Goal: Transaction & Acquisition: Purchase product/service

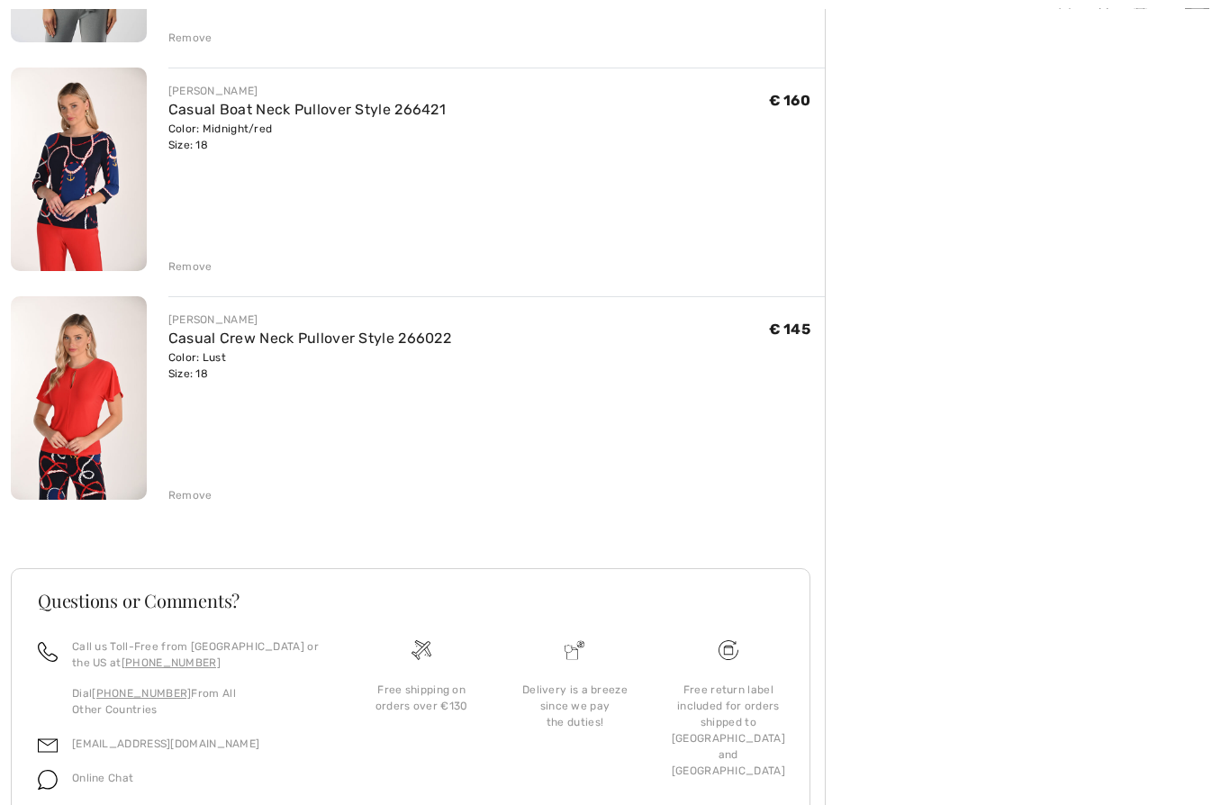
scroll to position [2224, 0]
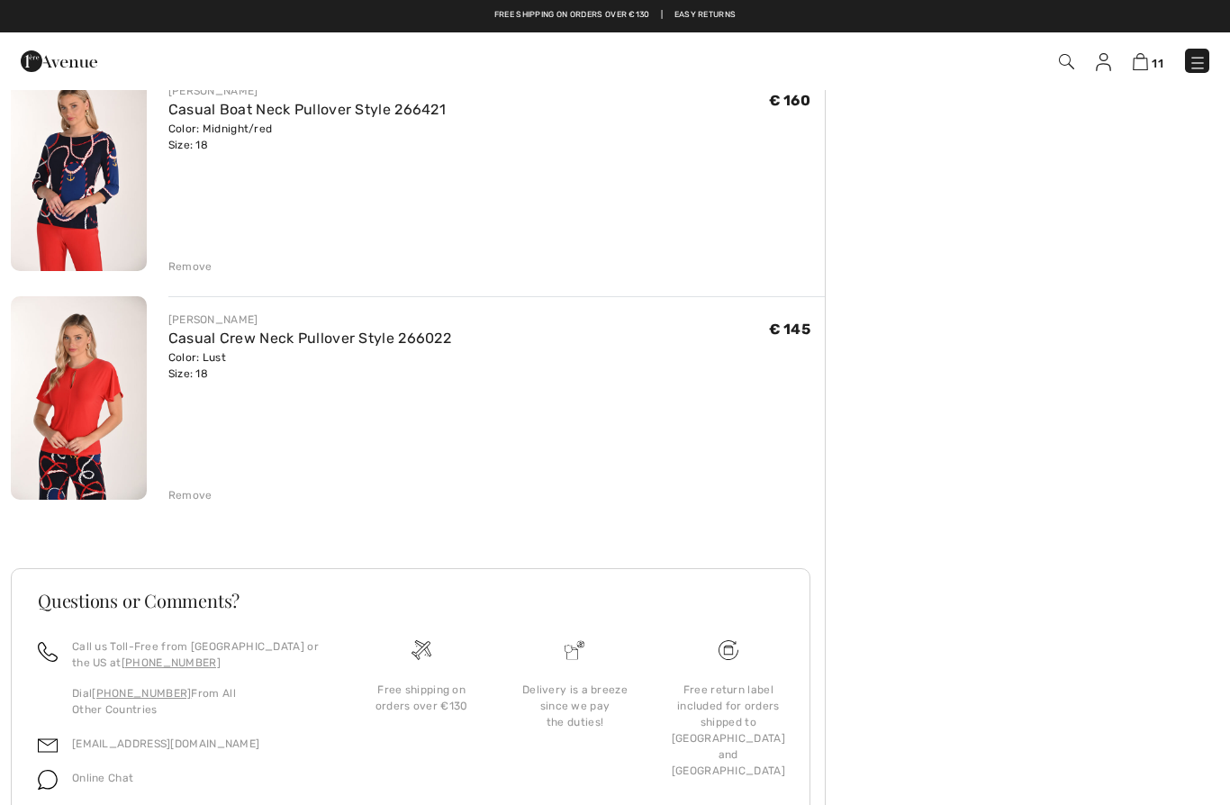
click at [172, 484] on div "Remove" at bounding box center [496, 494] width 657 height 20
click at [184, 494] on div "Remove" at bounding box center [190, 495] width 44 height 16
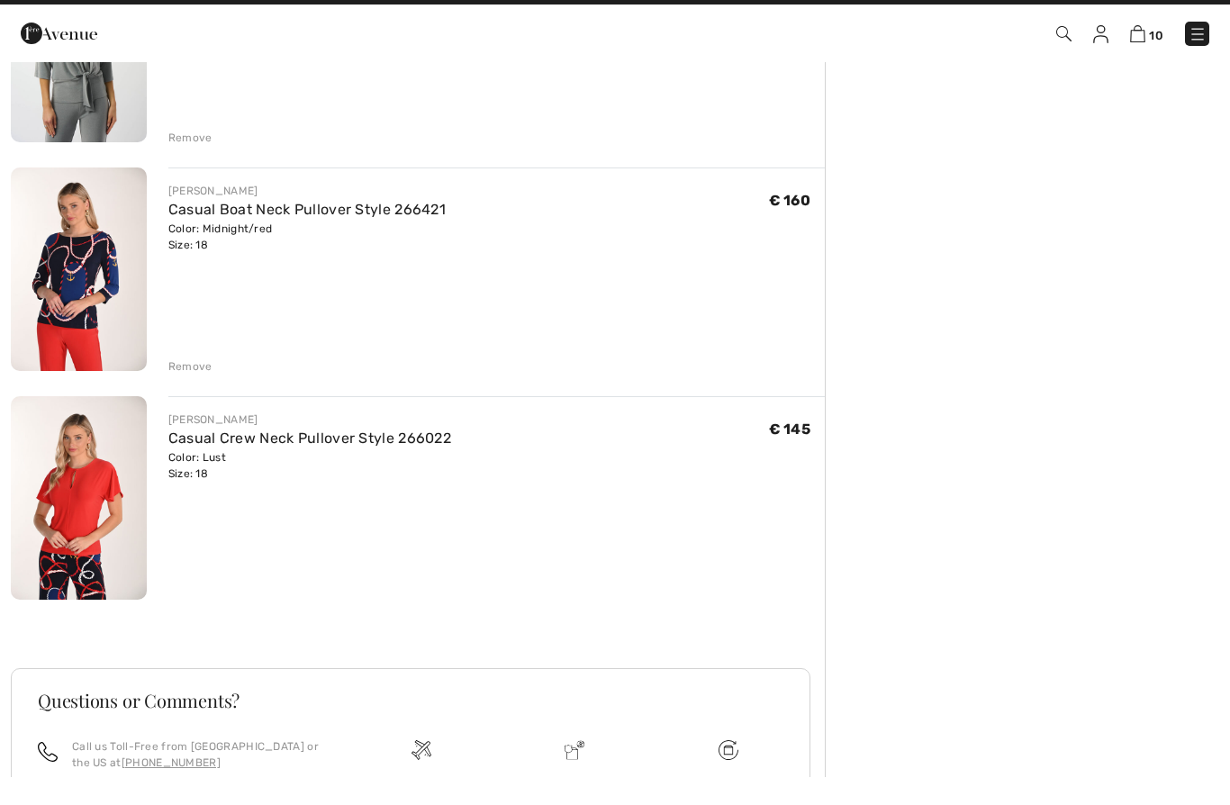
scroll to position [1996, 0]
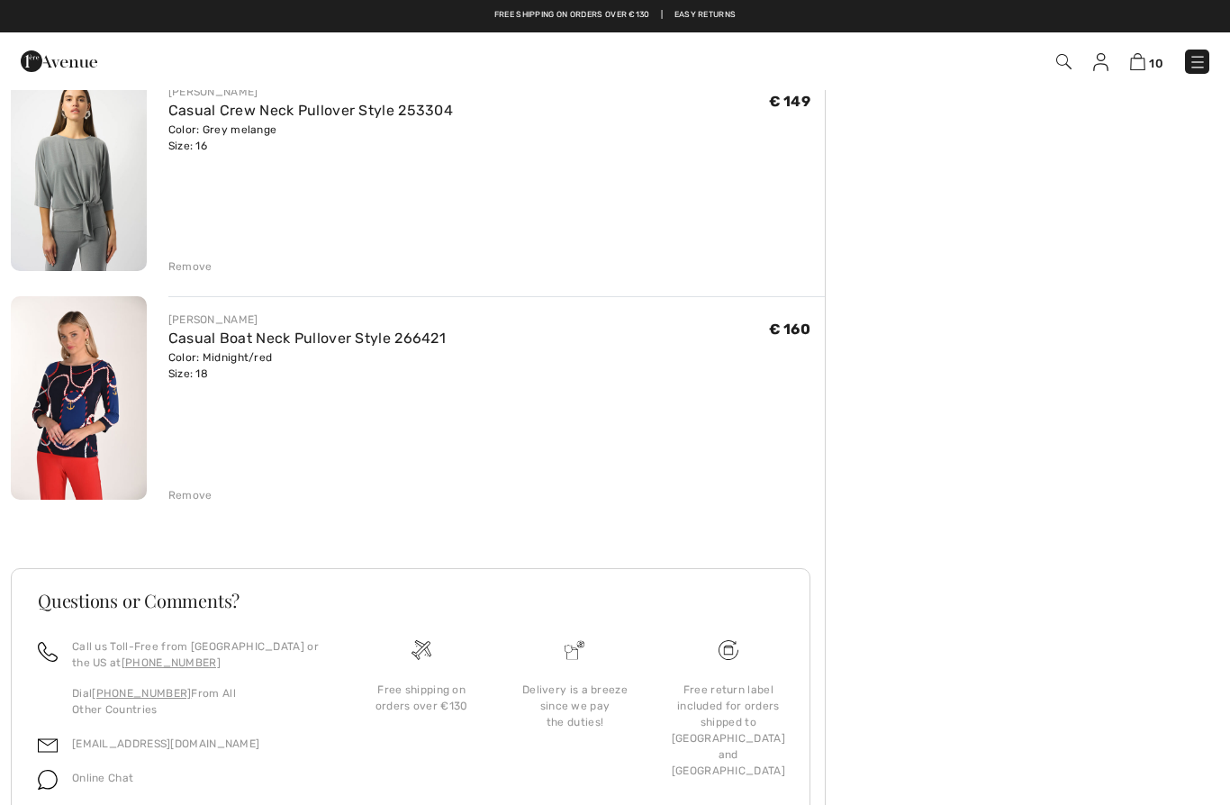
click at [192, 493] on div "Remove" at bounding box center [190, 495] width 44 height 16
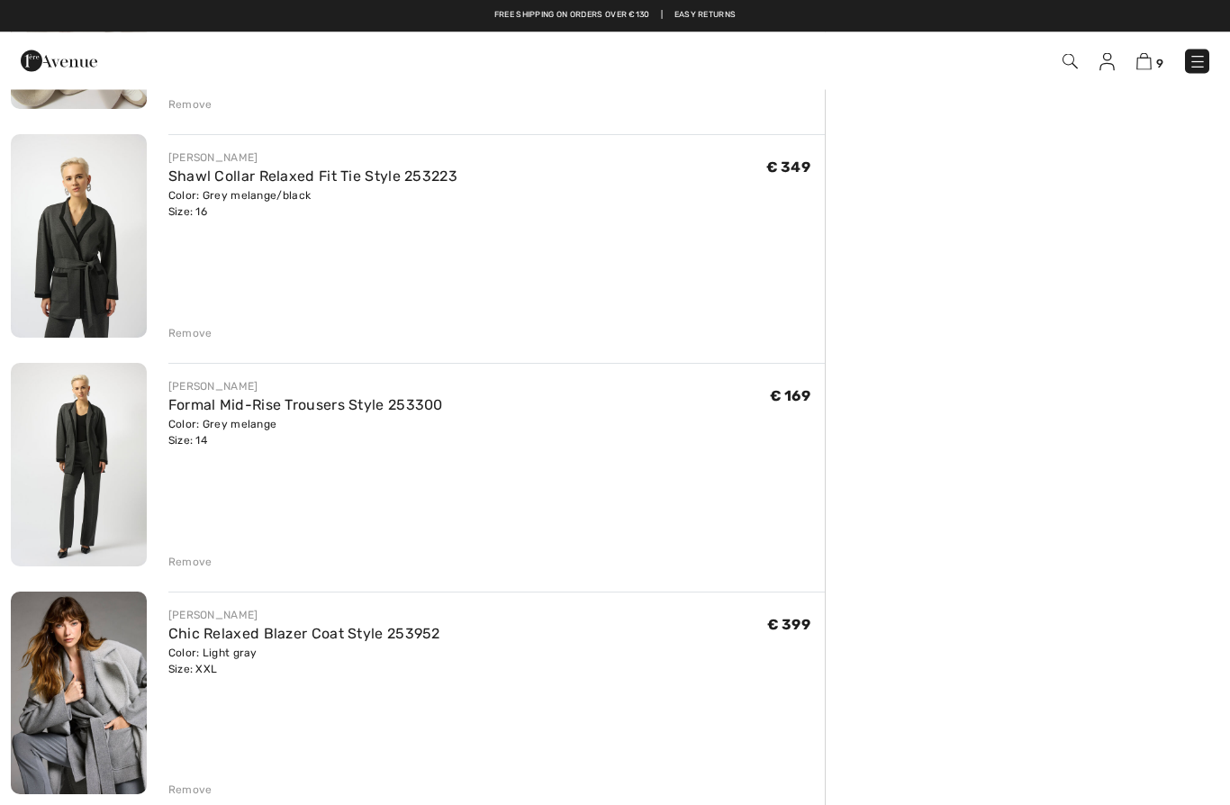
scroll to position [782, 0]
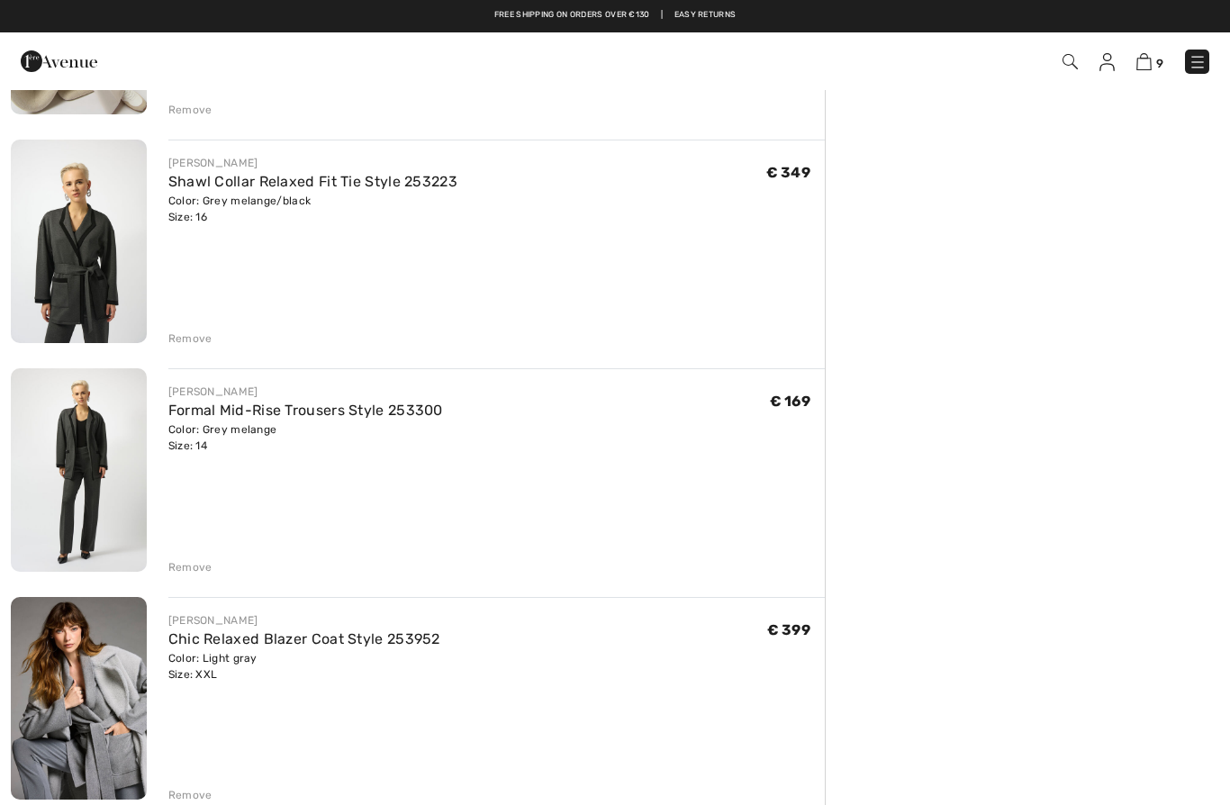
click at [189, 343] on div "Remove" at bounding box center [190, 339] width 44 height 16
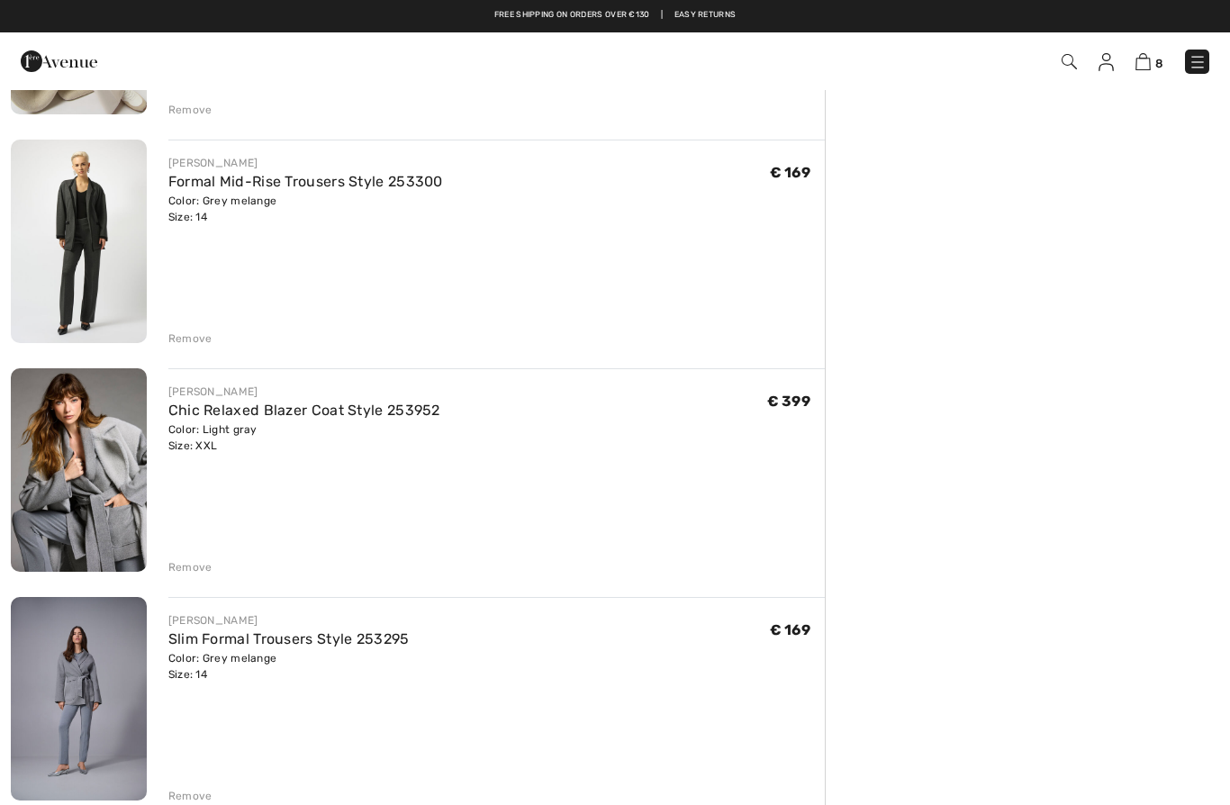
click at [185, 341] on div "Remove" at bounding box center [190, 339] width 44 height 16
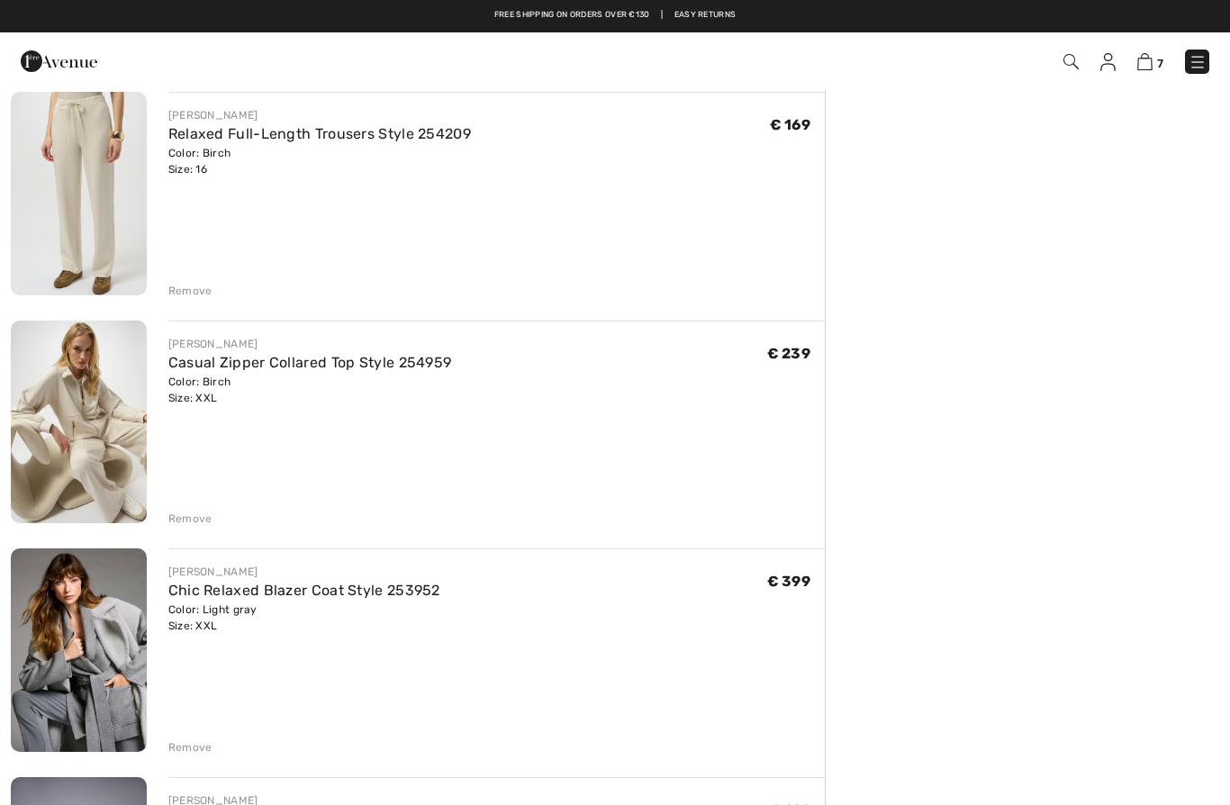
scroll to position [299, 0]
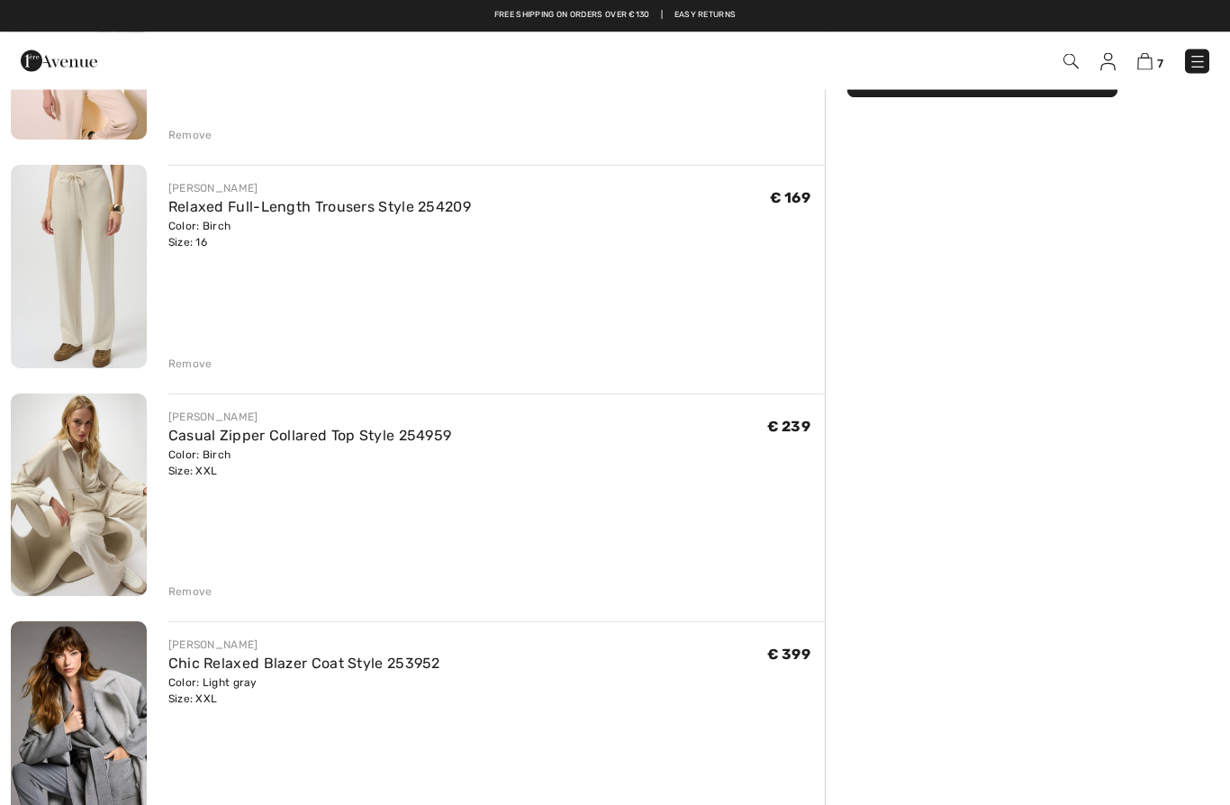
click at [191, 588] on div "Remove" at bounding box center [190, 592] width 44 height 16
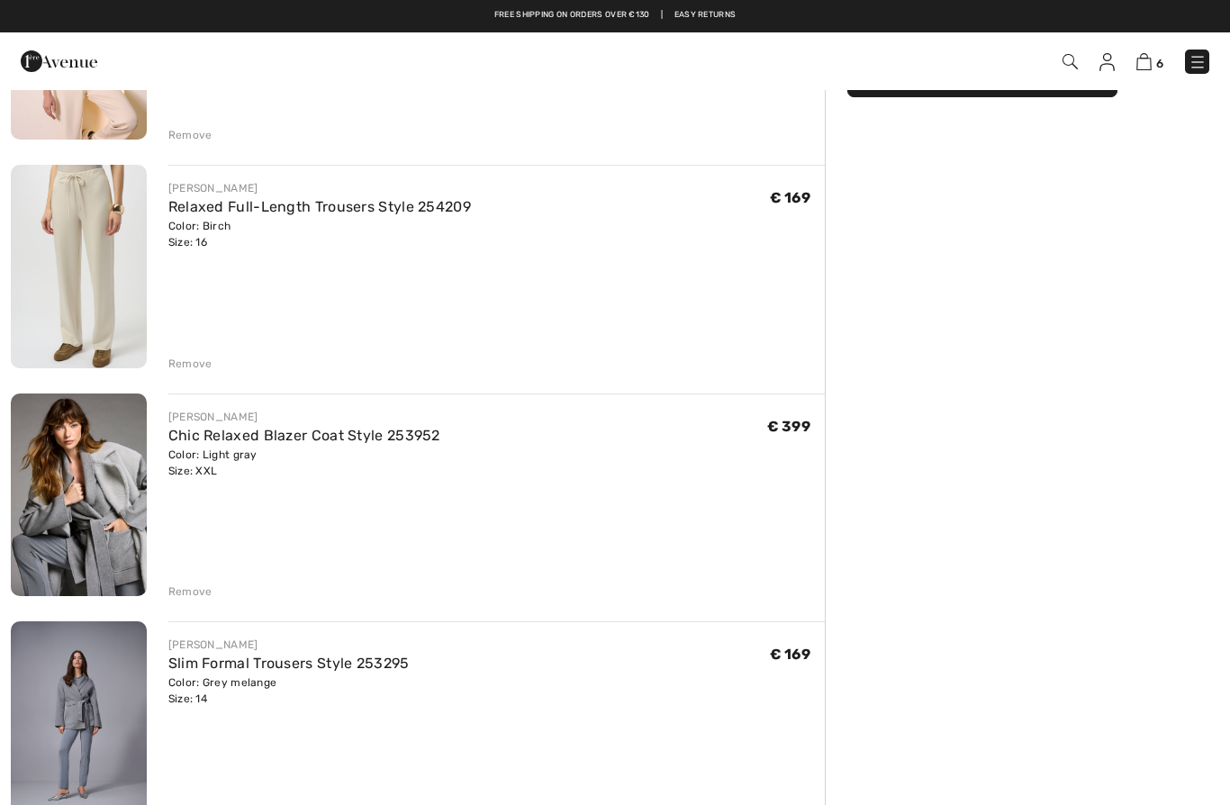
click at [186, 372] on div "[PERSON_NAME] Casual Zip-Up Jacket Style 254145 Color: Birch Size: XXL Final Sa…" at bounding box center [418, 801] width 814 height 1730
click at [180, 366] on div "Remove" at bounding box center [190, 364] width 44 height 16
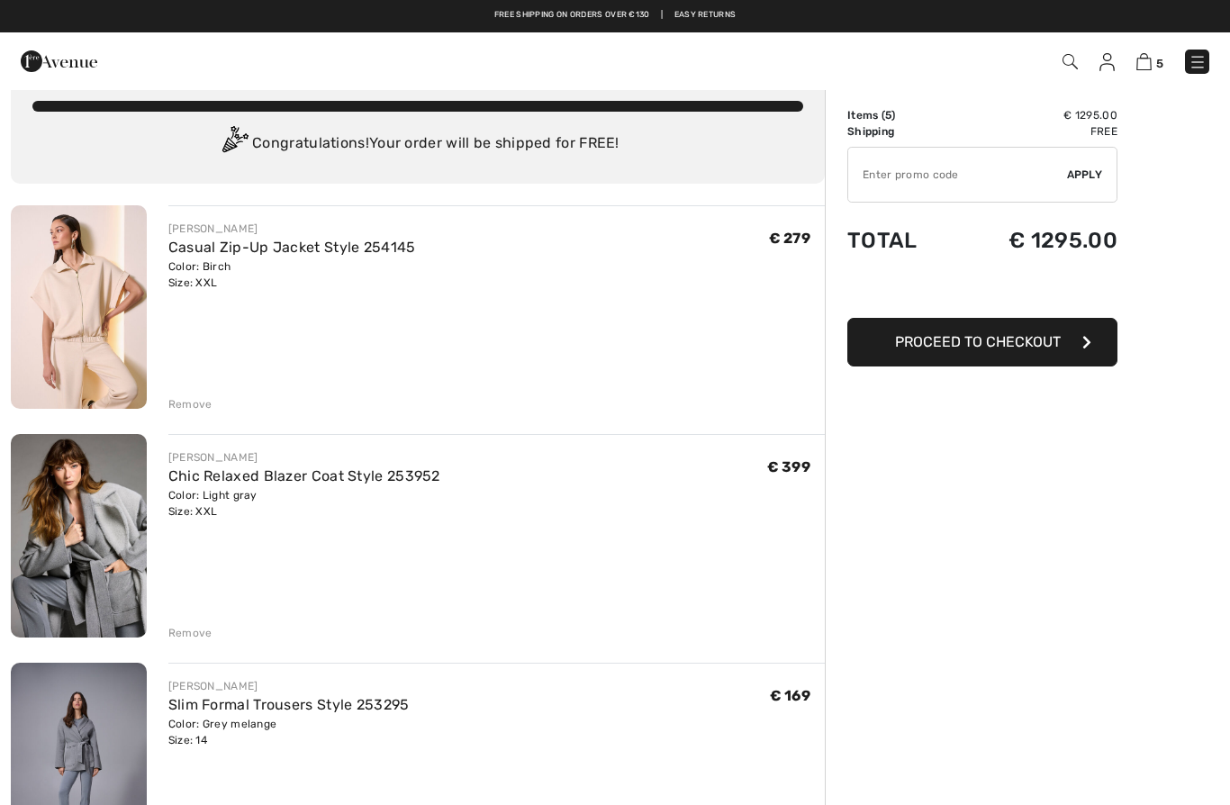
scroll to position [0, 0]
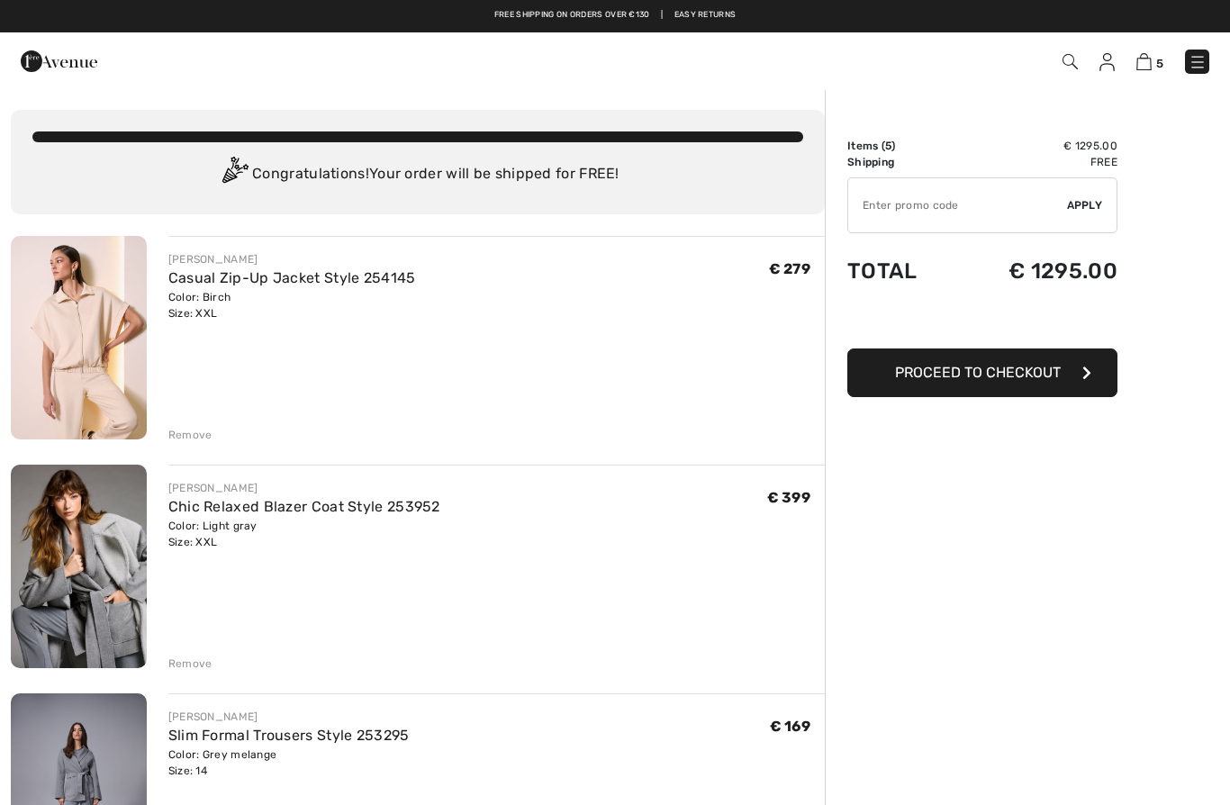
click at [185, 440] on div "Remove" at bounding box center [190, 435] width 44 height 16
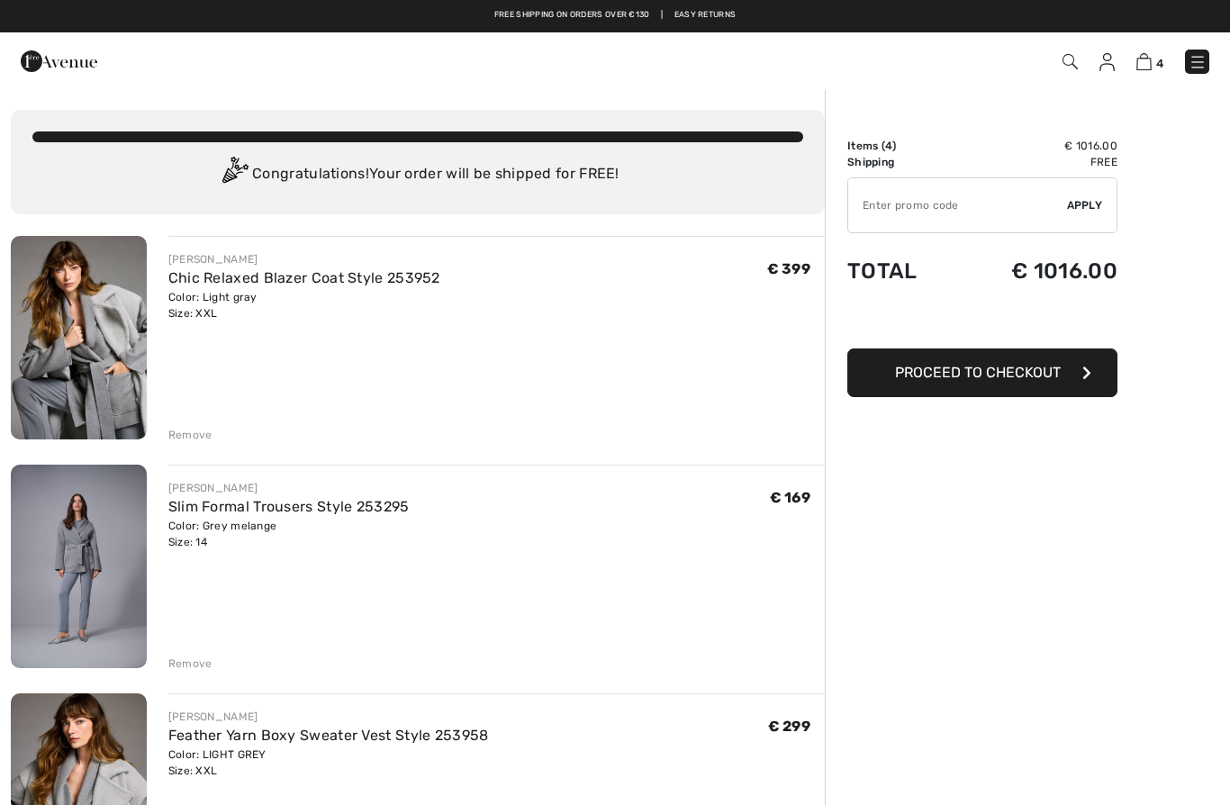
click at [187, 438] on div "Remove" at bounding box center [190, 435] width 44 height 16
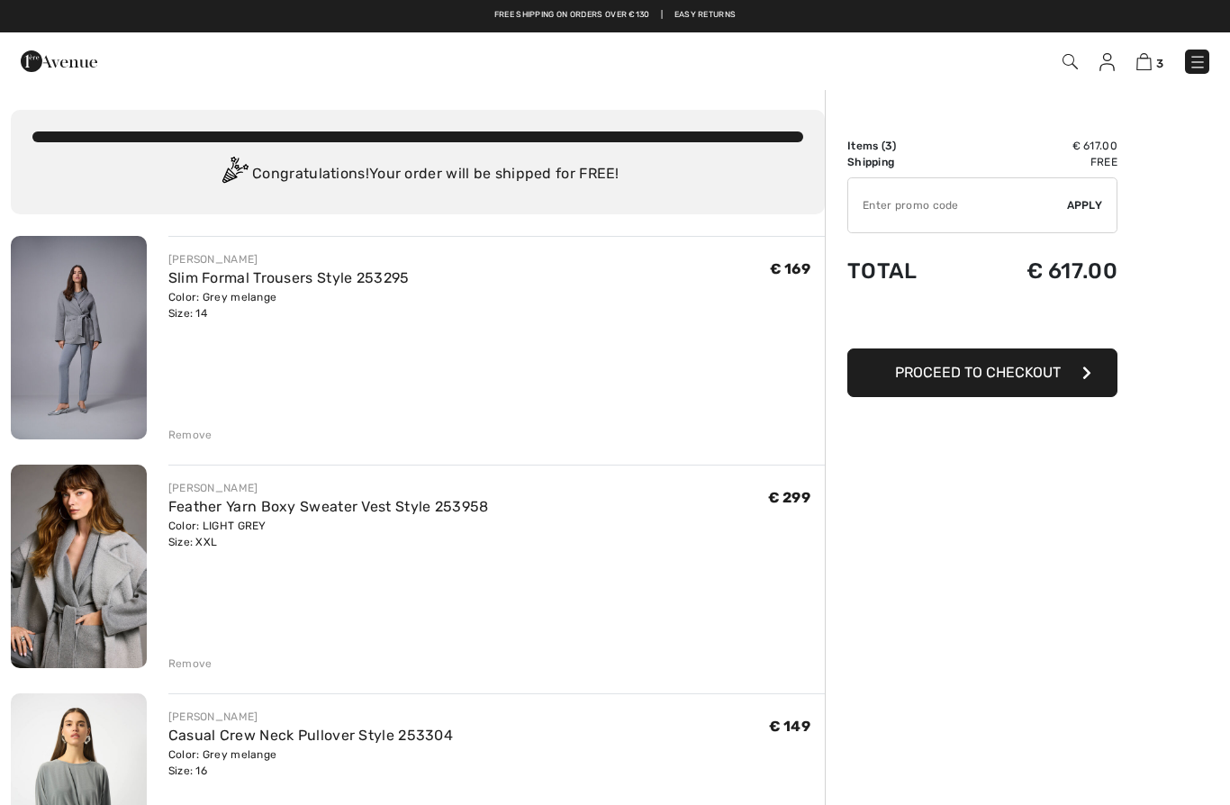
click at [181, 439] on div "Remove" at bounding box center [190, 435] width 44 height 16
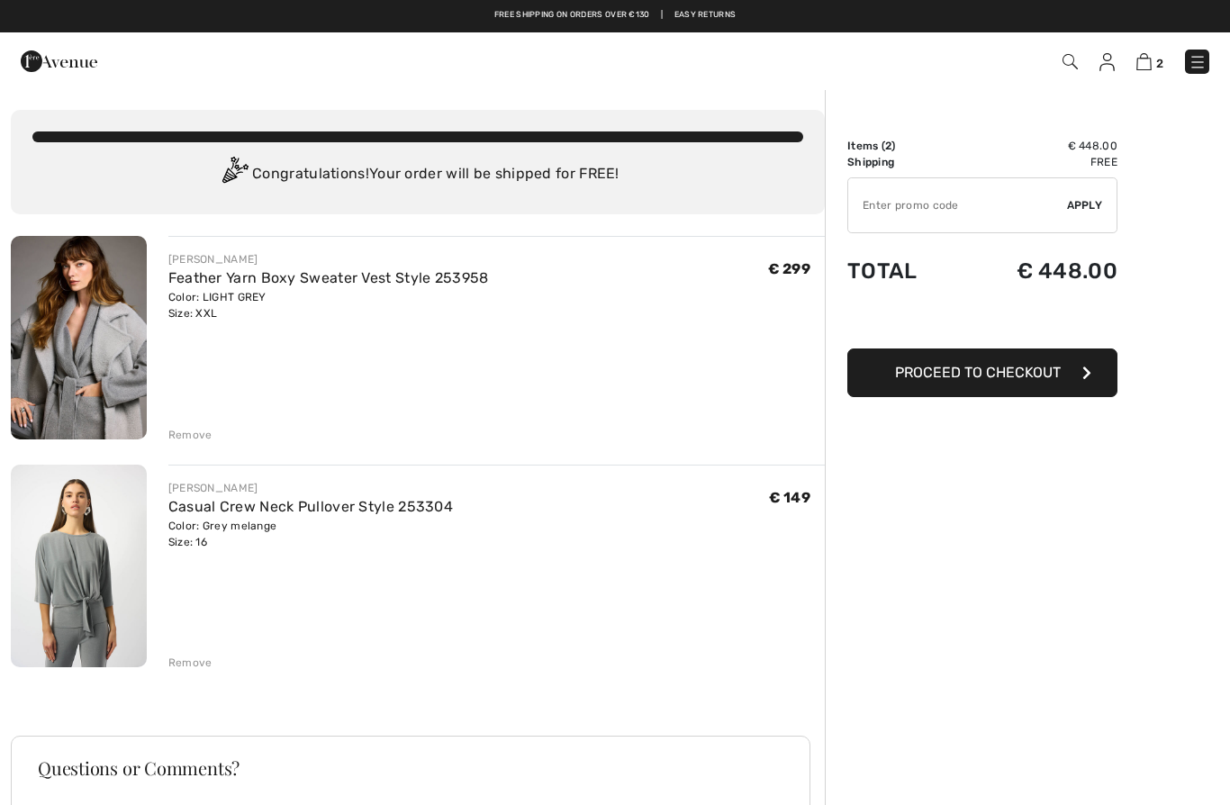
click at [180, 439] on div "Remove" at bounding box center [190, 435] width 44 height 16
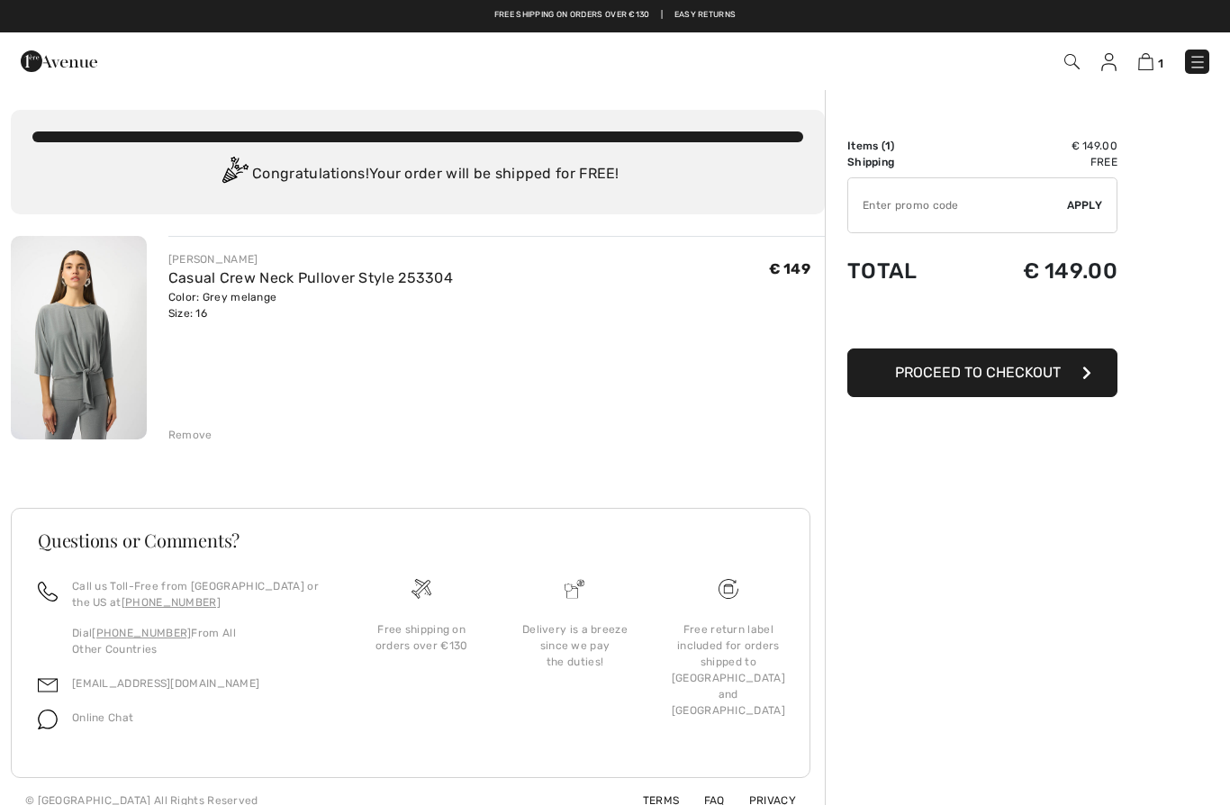
click at [184, 442] on div "Remove" at bounding box center [190, 435] width 44 height 16
